Goal: Task Accomplishment & Management: Manage account settings

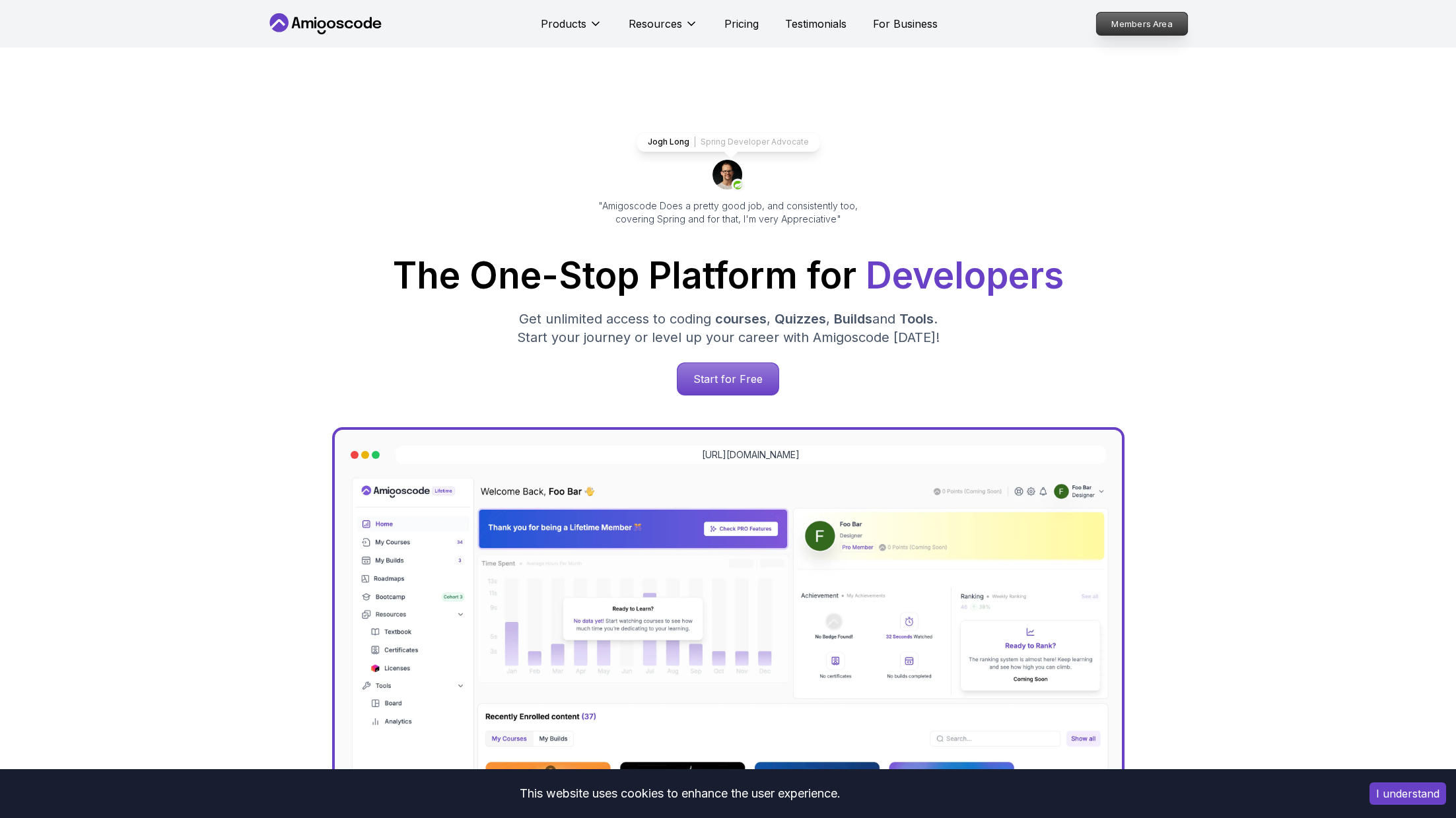
click at [1115, 28] on p "Members Area" at bounding box center [1141, 24] width 91 height 22
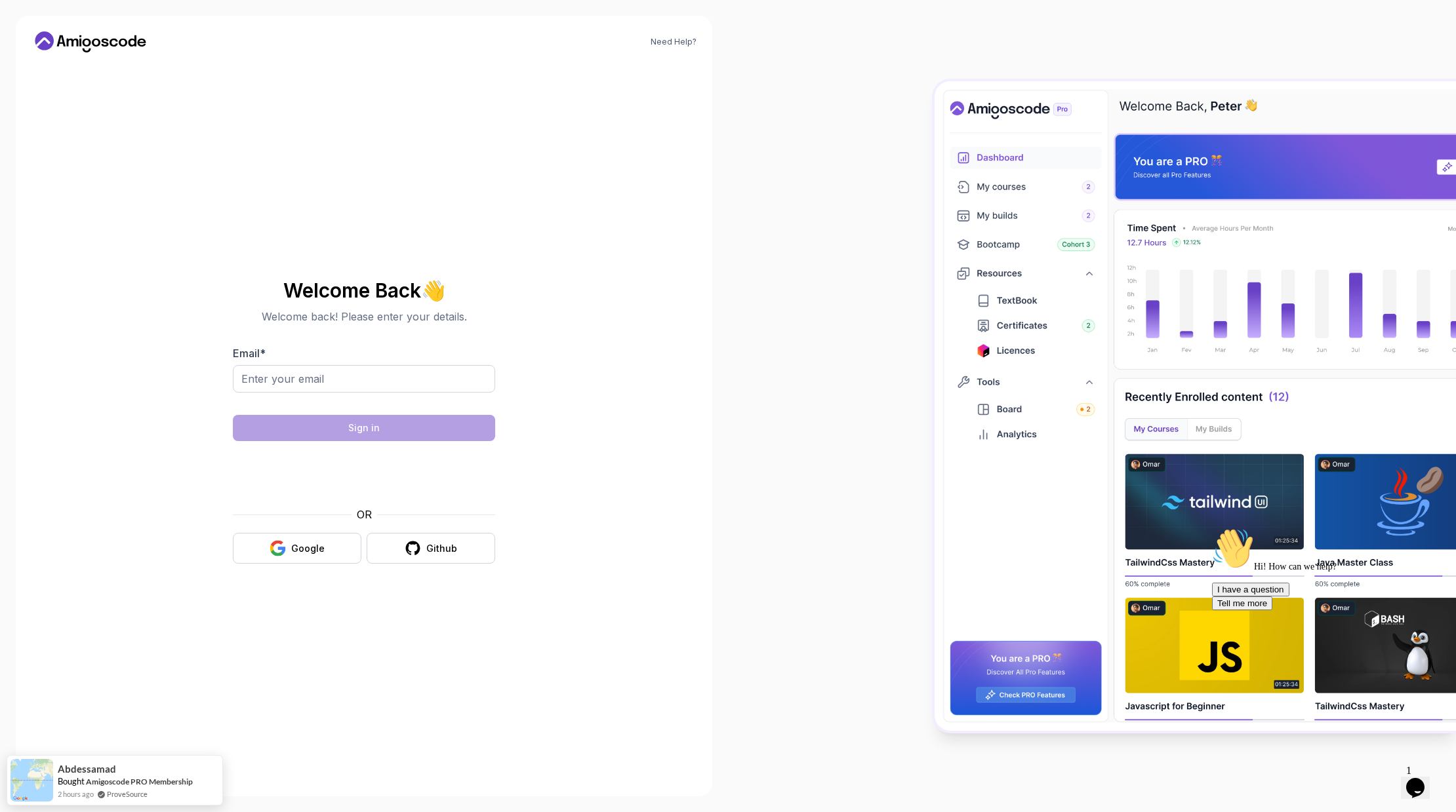
click at [309, 398] on div at bounding box center [363, 402] width 262 height 12
drag, startPoint x: 320, startPoint y: 376, endPoint x: 284, endPoint y: 559, distance: 186.5
click at [320, 376] on input "Email *" at bounding box center [363, 379] width 262 height 27
click at [275, 548] on icon "button" at bounding box center [278, 548] width 16 height 16
